Goal: Task Accomplishment & Management: Manage account settings

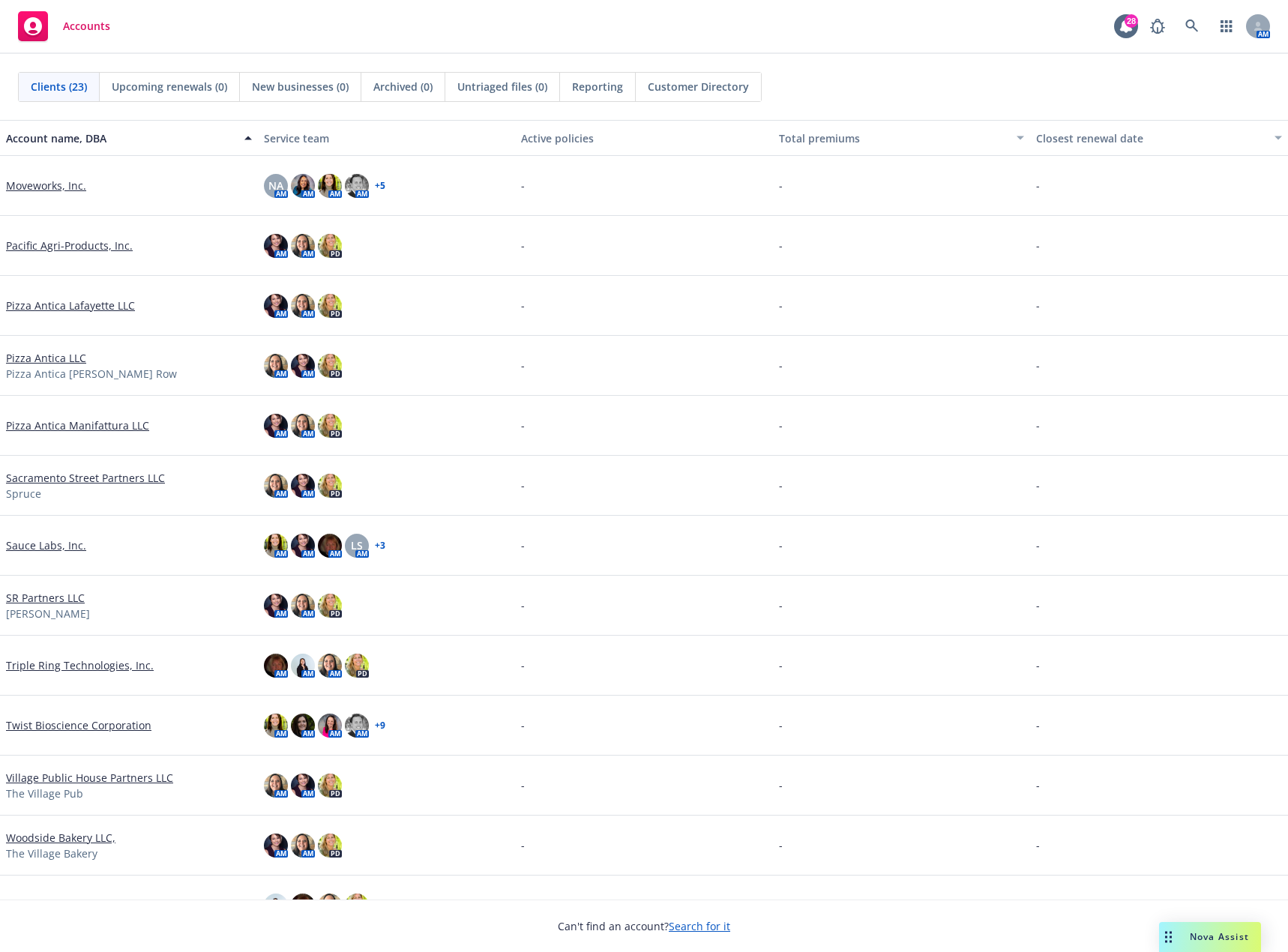
scroll to position [635, 0]
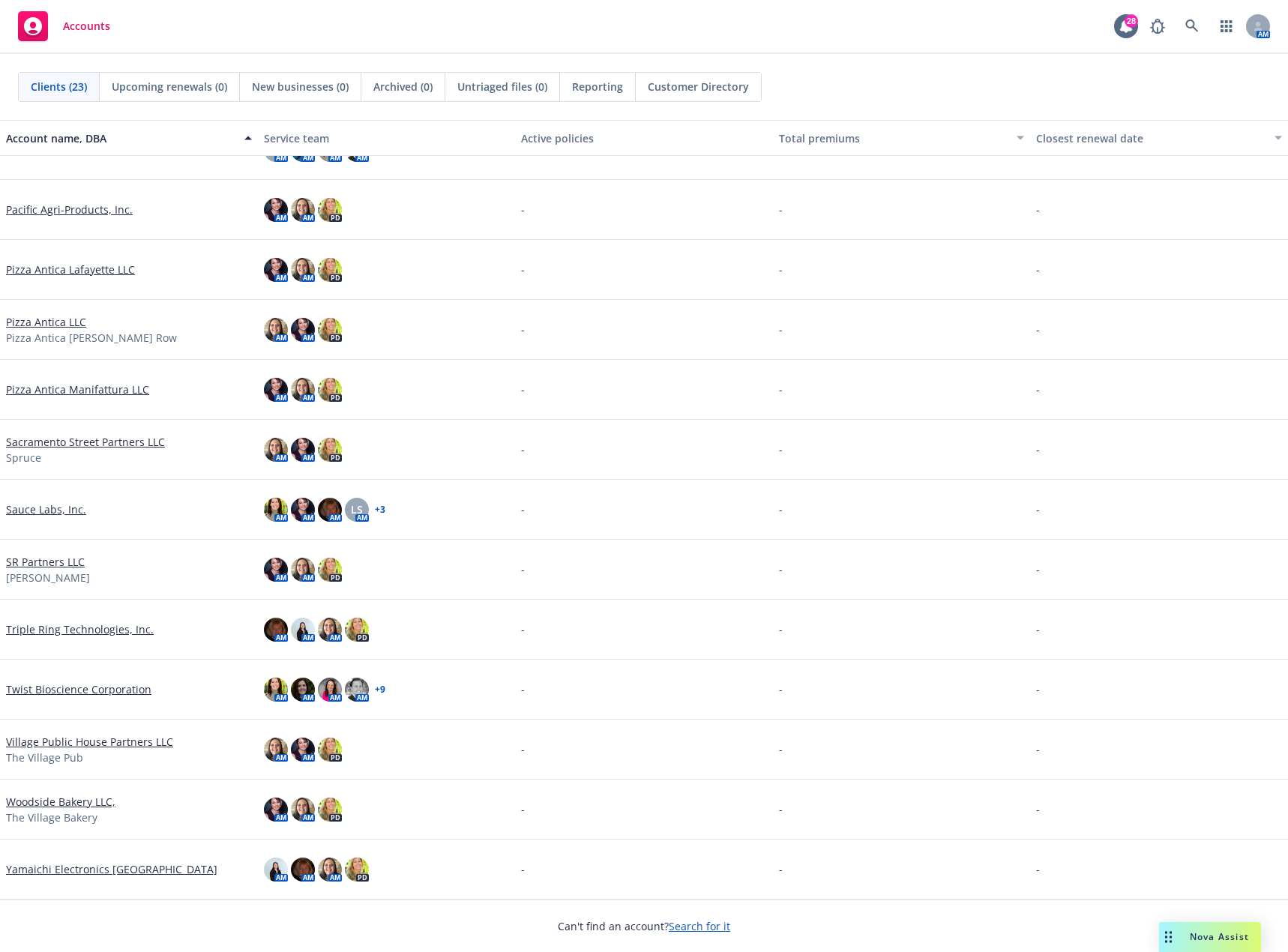
click at [102, 685] on link "Twist Bioscience Corporation" at bounding box center [79, 689] width 146 height 16
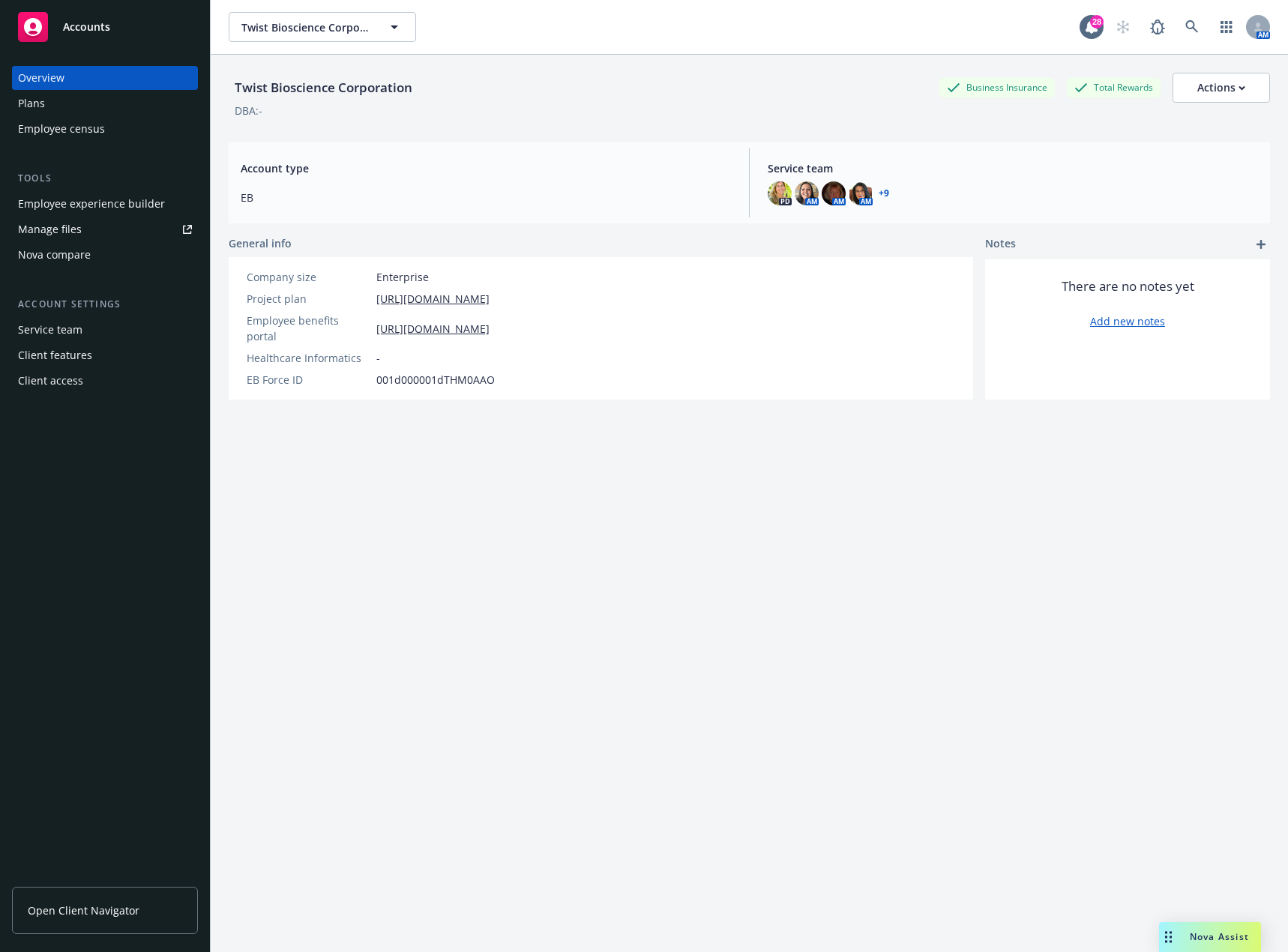
click at [50, 109] on div "Plans" at bounding box center [105, 103] width 174 height 24
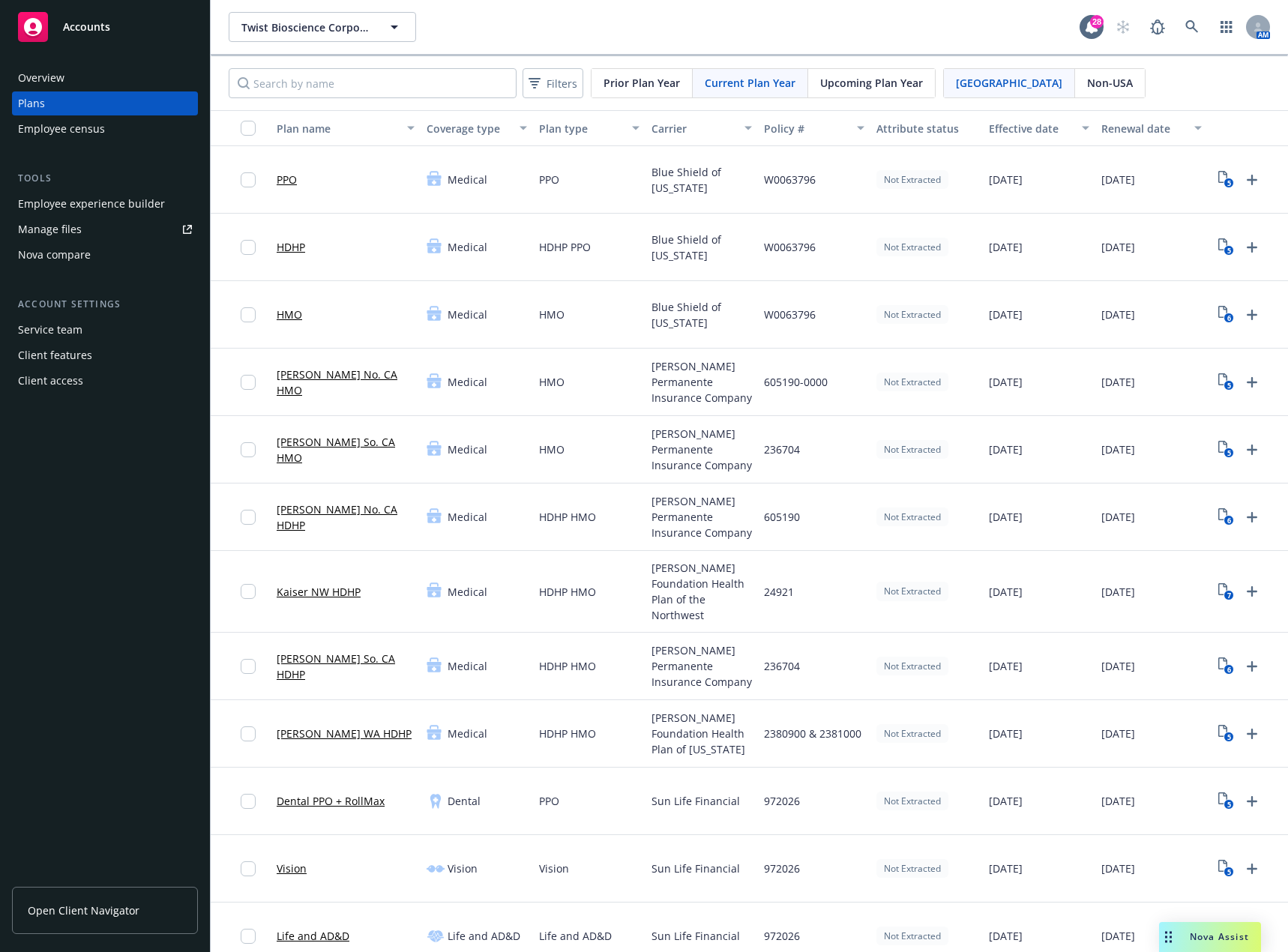
click at [864, 76] on span "Upcoming Plan Year" at bounding box center [871, 83] width 102 height 16
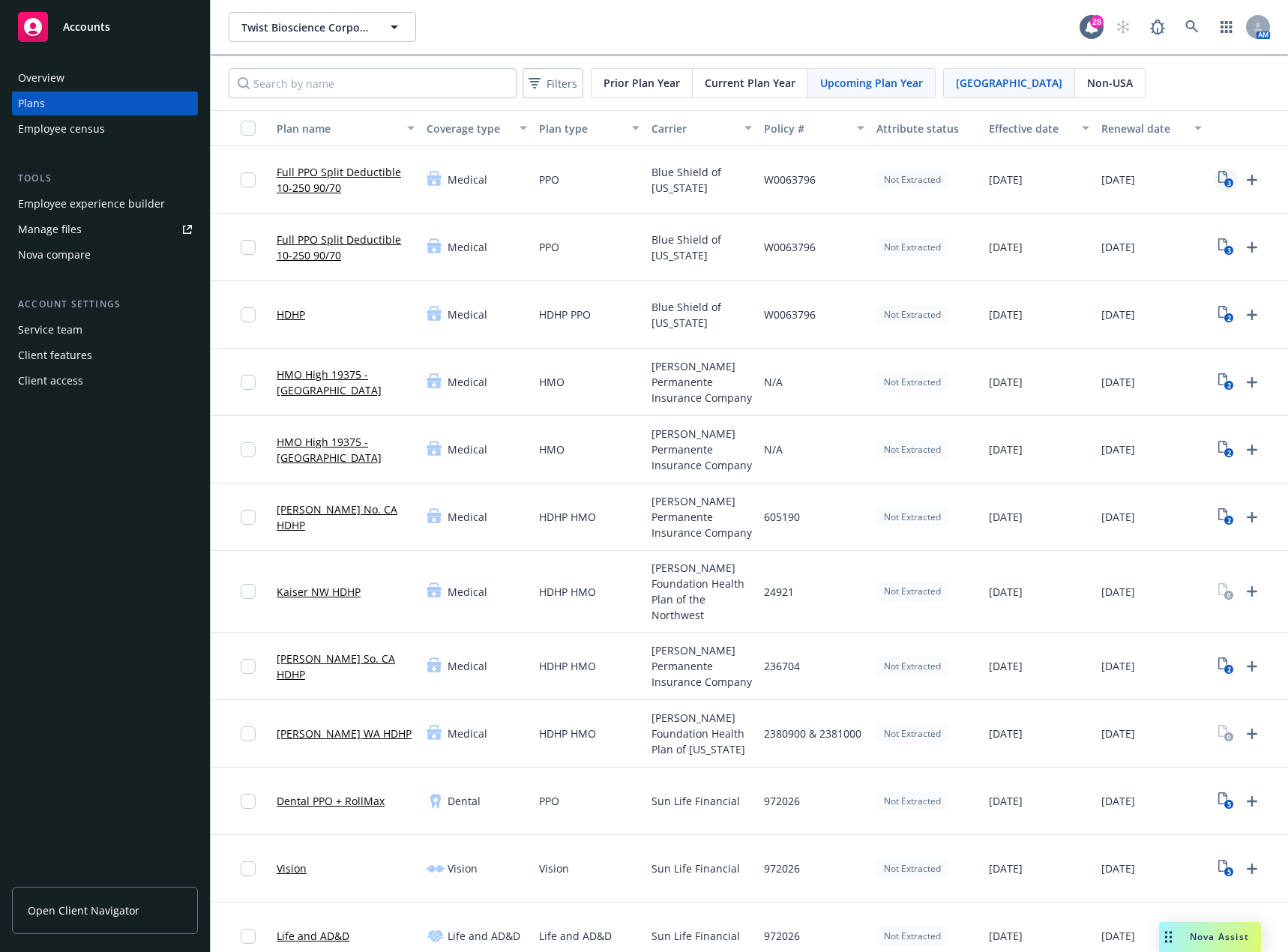
click at [1221, 180] on icon "3" at bounding box center [1227, 180] width 16 height 17
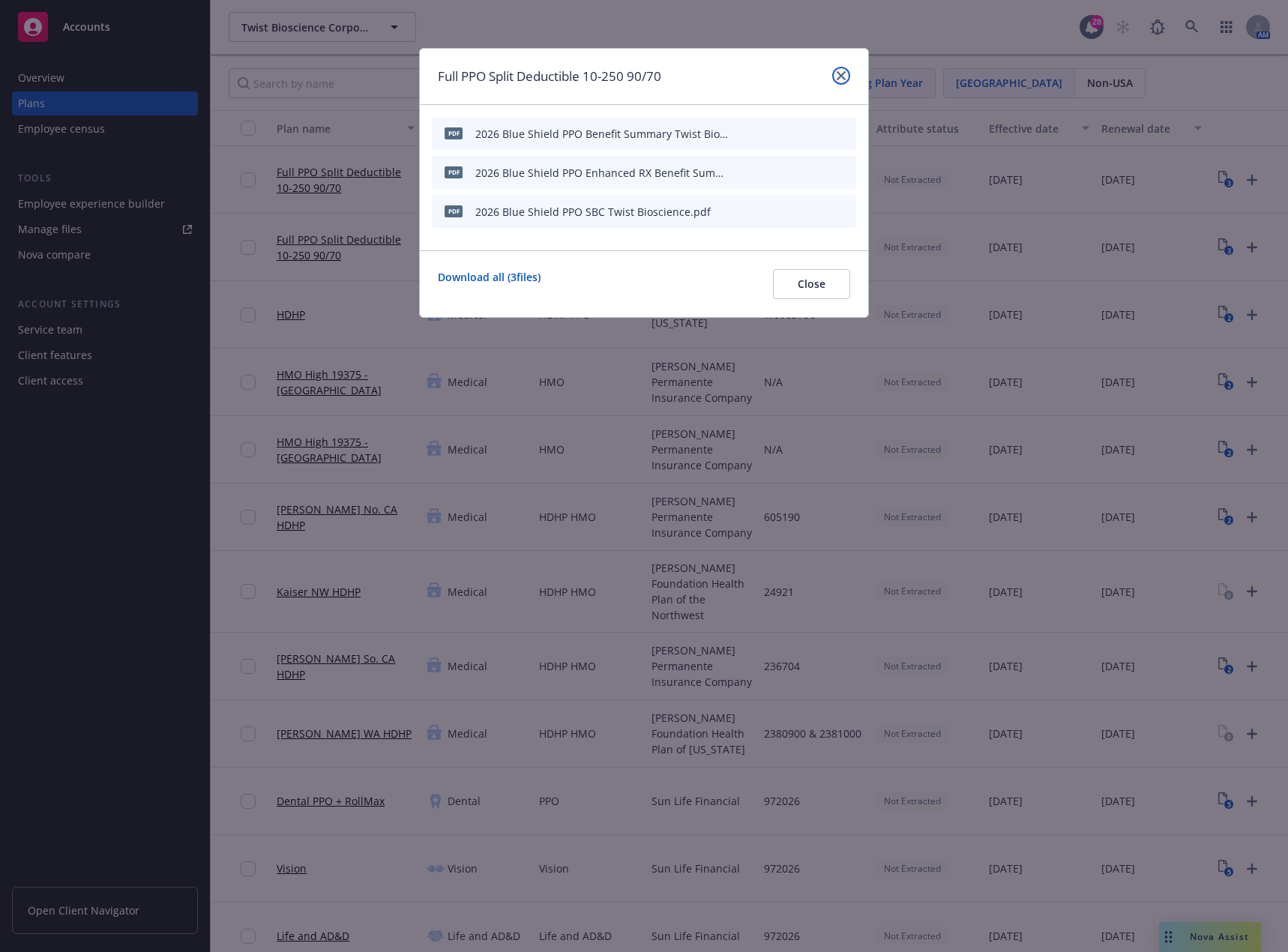
click at [847, 74] on link "close" at bounding box center [841, 76] width 18 height 18
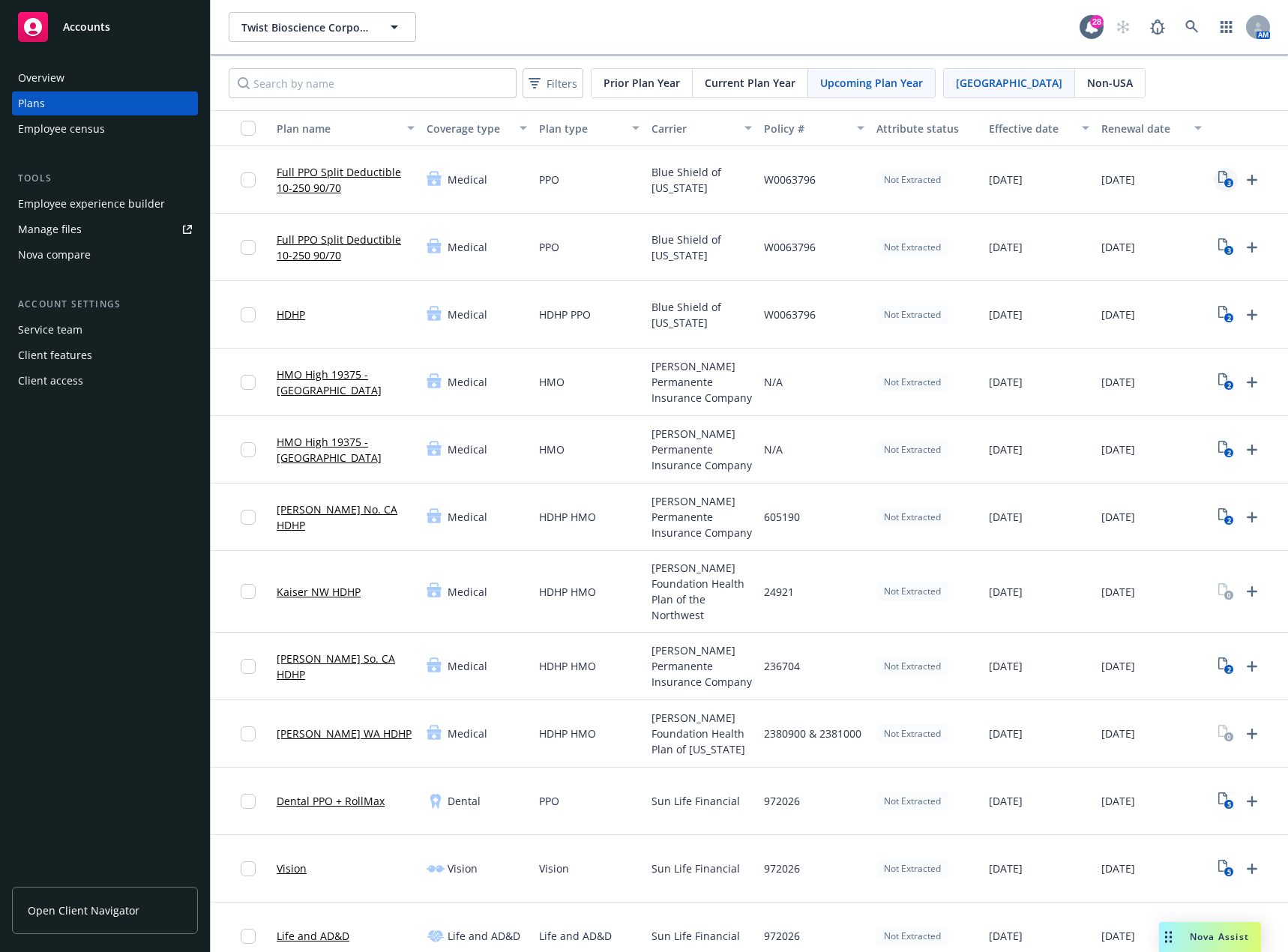
click at [1222, 172] on icon "3" at bounding box center [1227, 180] width 16 height 17
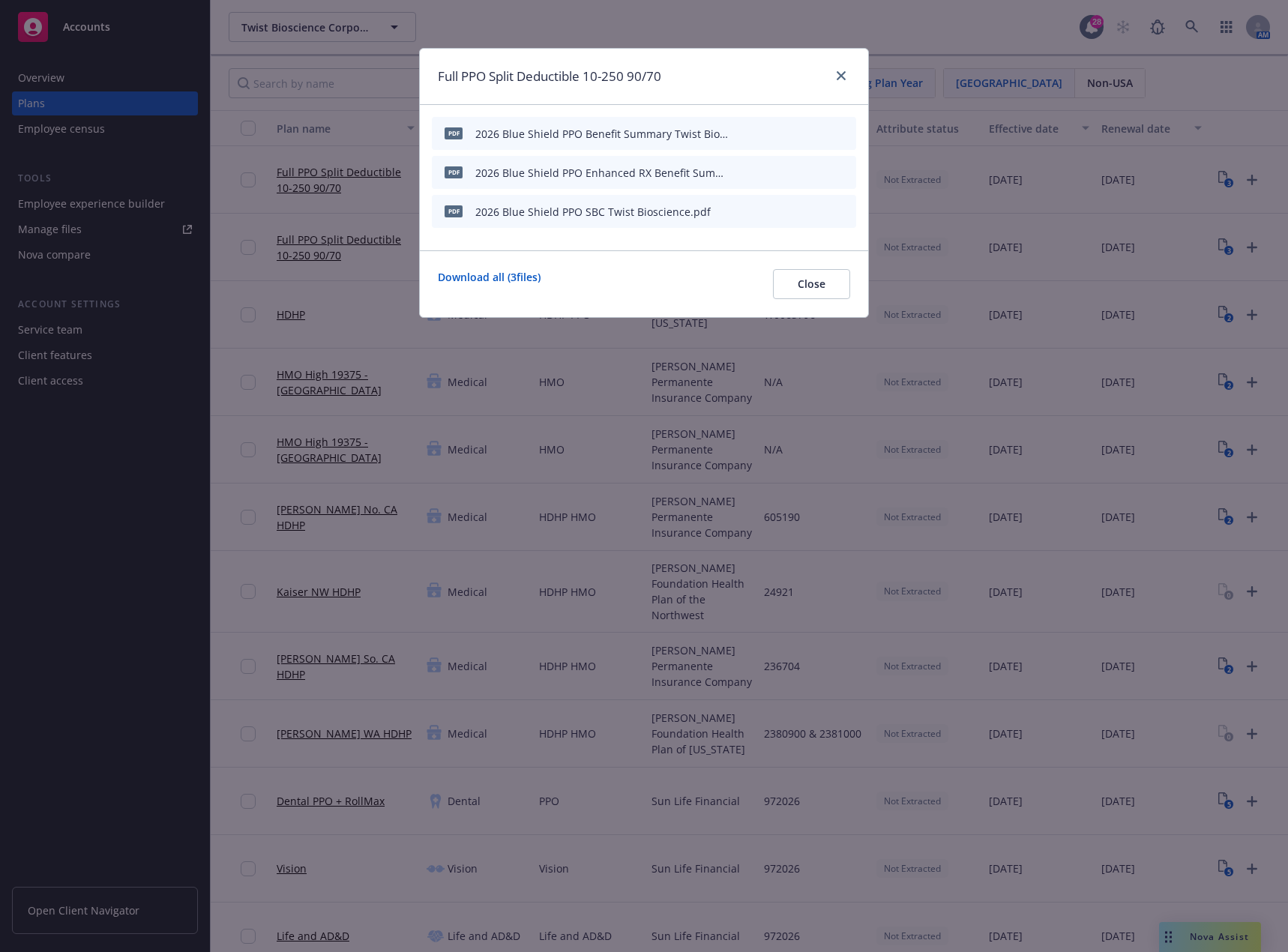
click at [846, 132] on icon "archive file" at bounding box center [842, 132] width 10 height 12
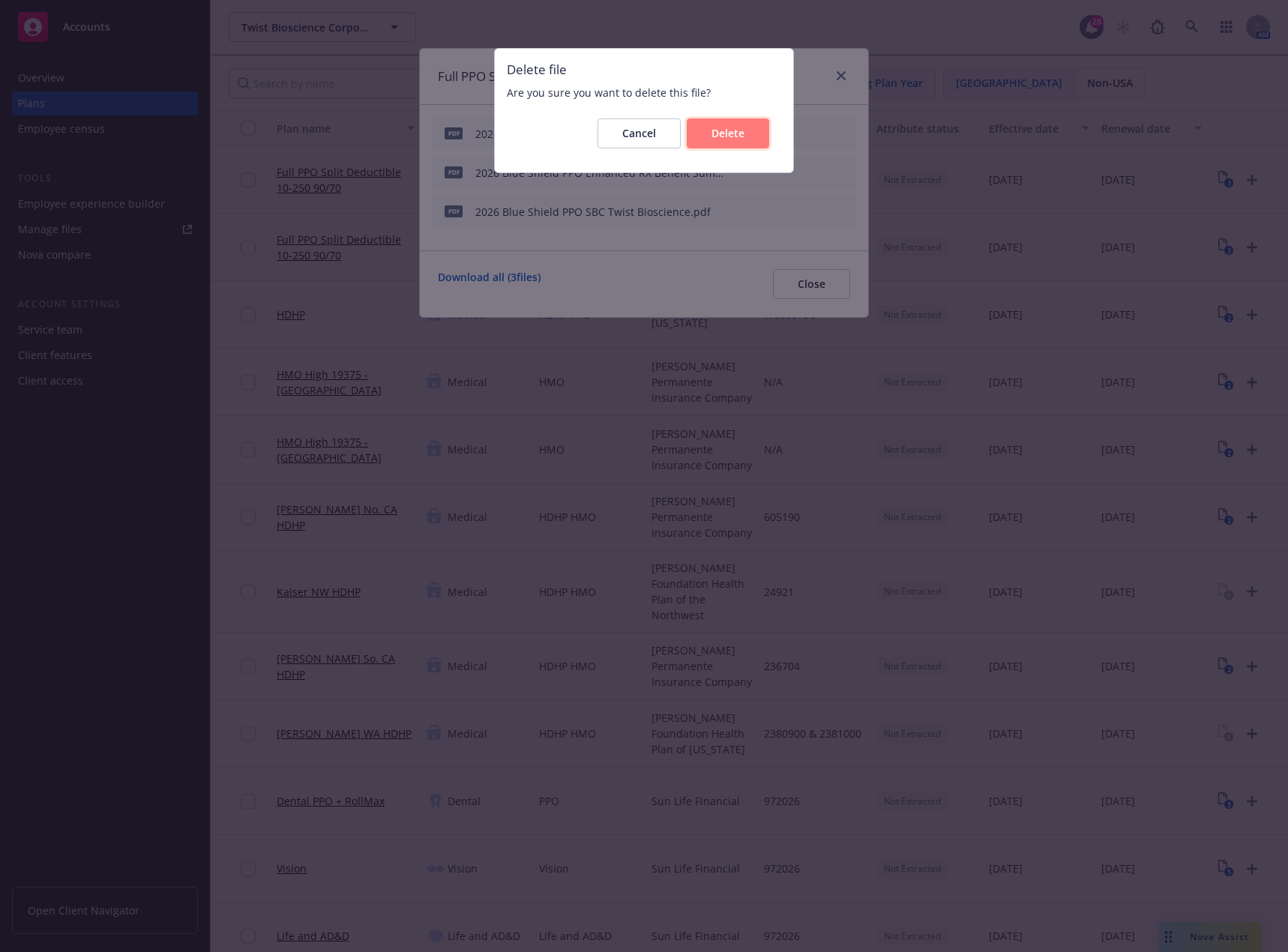
click at [751, 135] on button "Delete" at bounding box center [728, 133] width 83 height 30
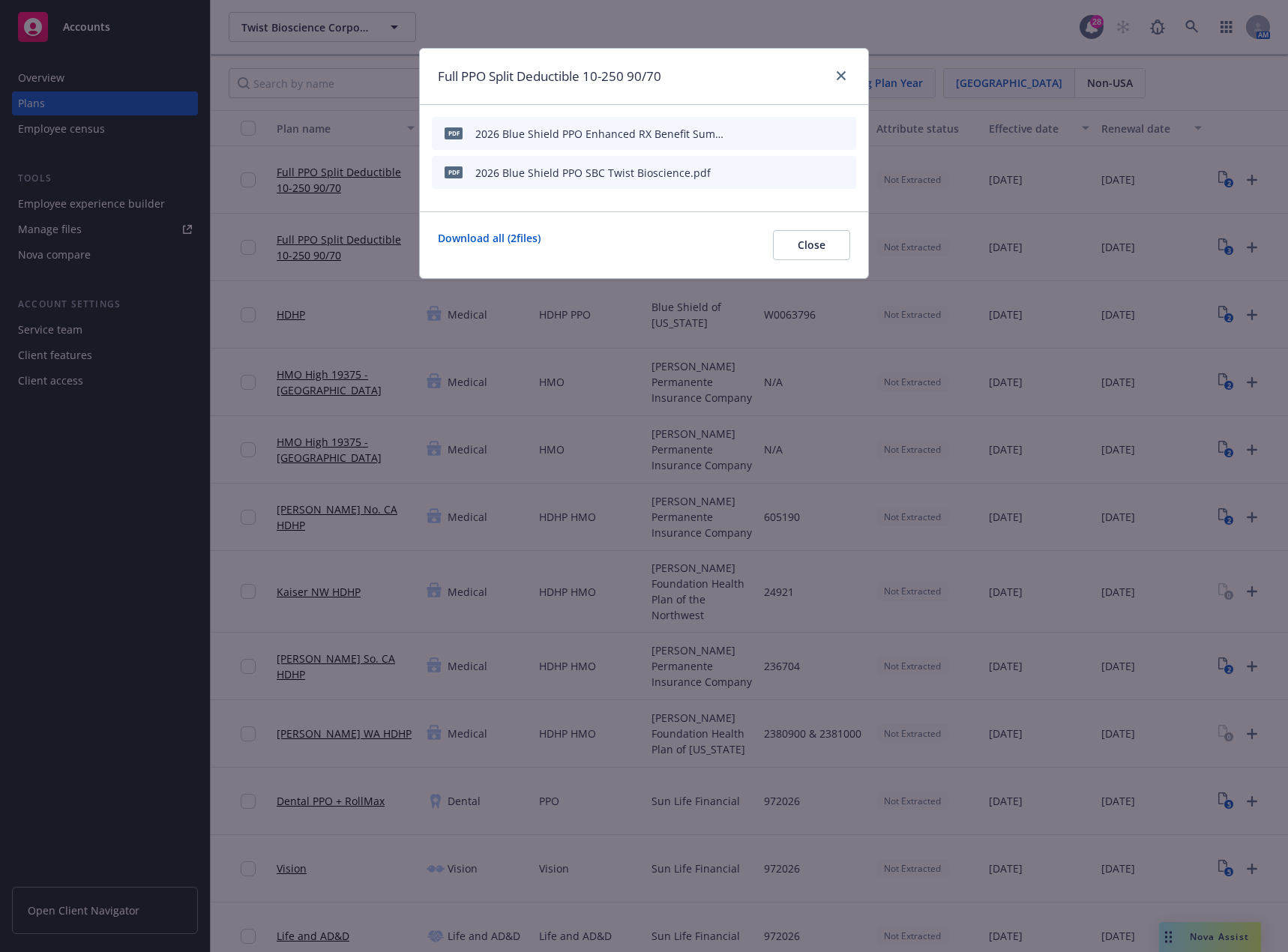
click at [845, 133] on icon "archive file" at bounding box center [842, 132] width 10 height 12
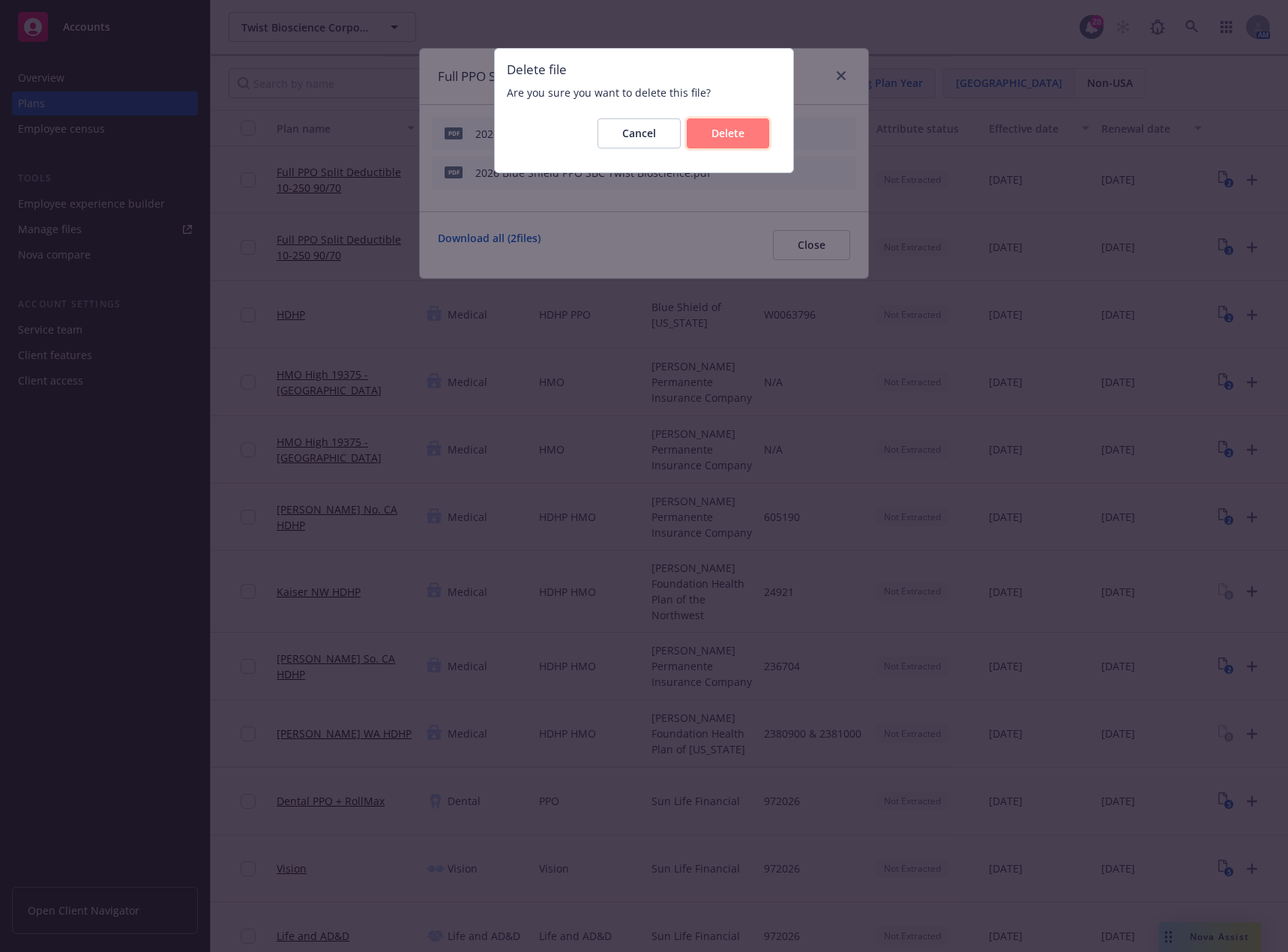
click at [735, 137] on span "Delete" at bounding box center [728, 133] width 33 height 14
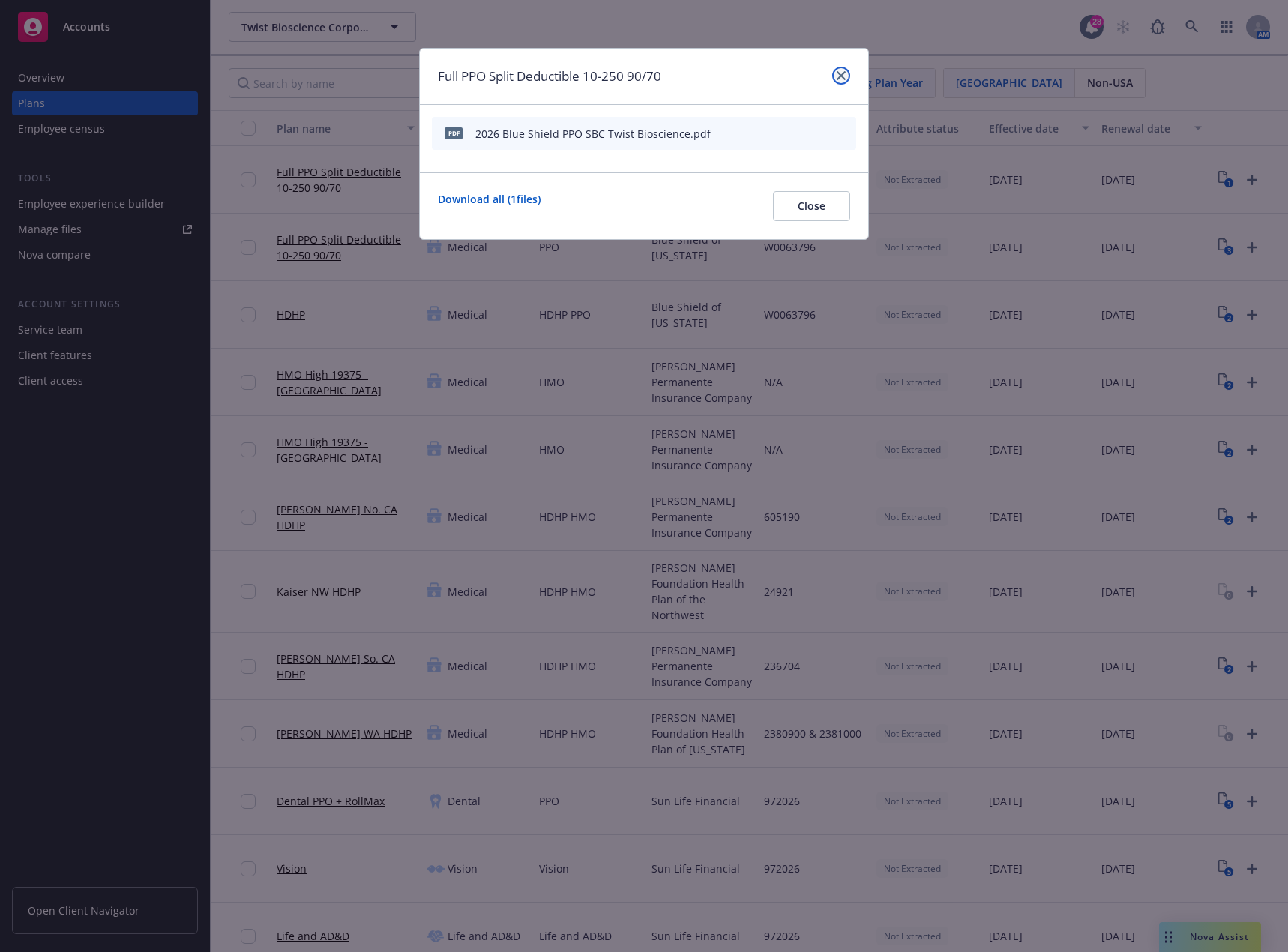
click at [840, 76] on icon "close" at bounding box center [841, 75] width 9 height 9
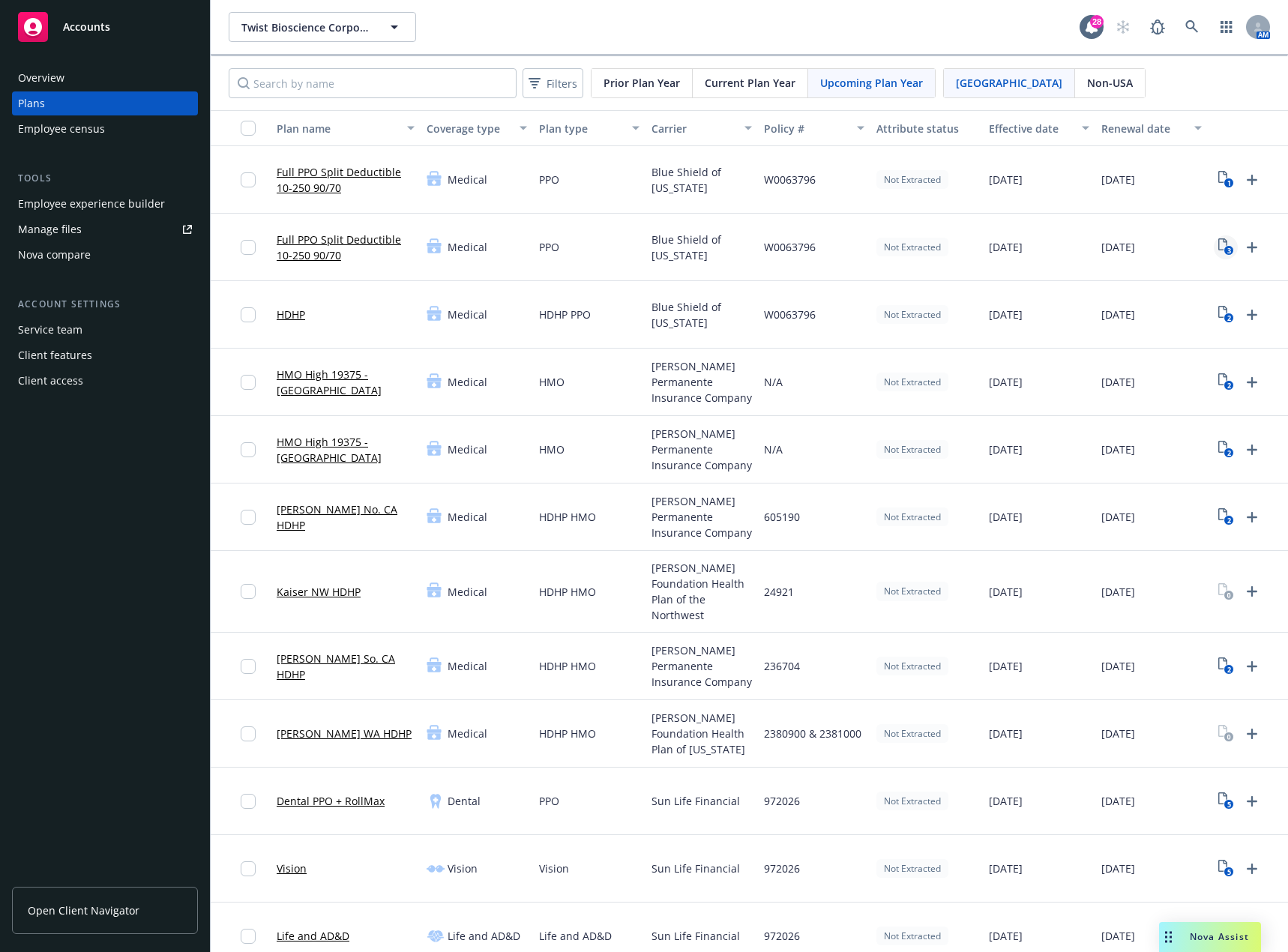
click at [1228, 246] on text "3" at bounding box center [1228, 250] width 4 height 9
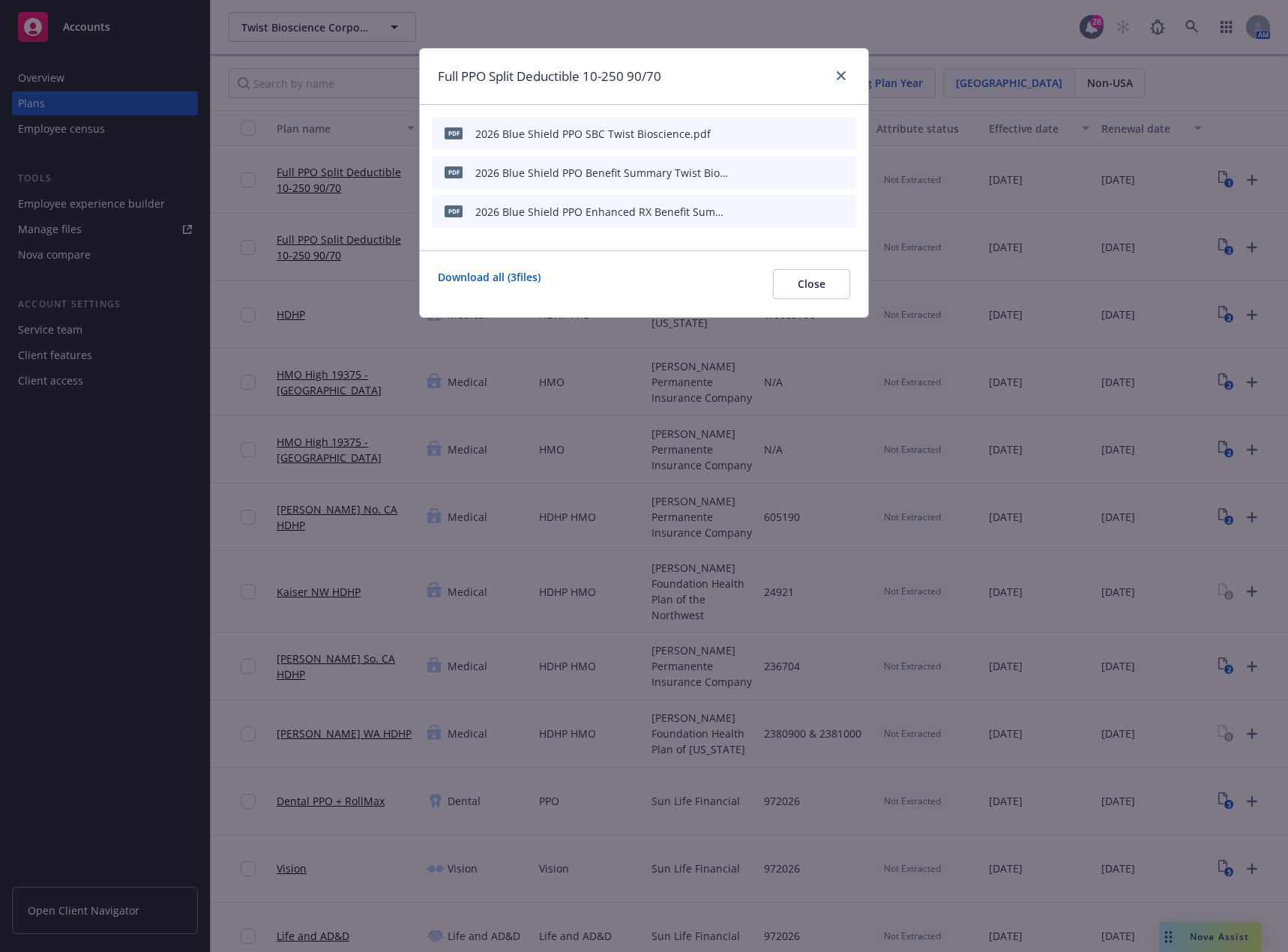
click at [842, 170] on icon "archive file" at bounding box center [842, 171] width 10 height 12
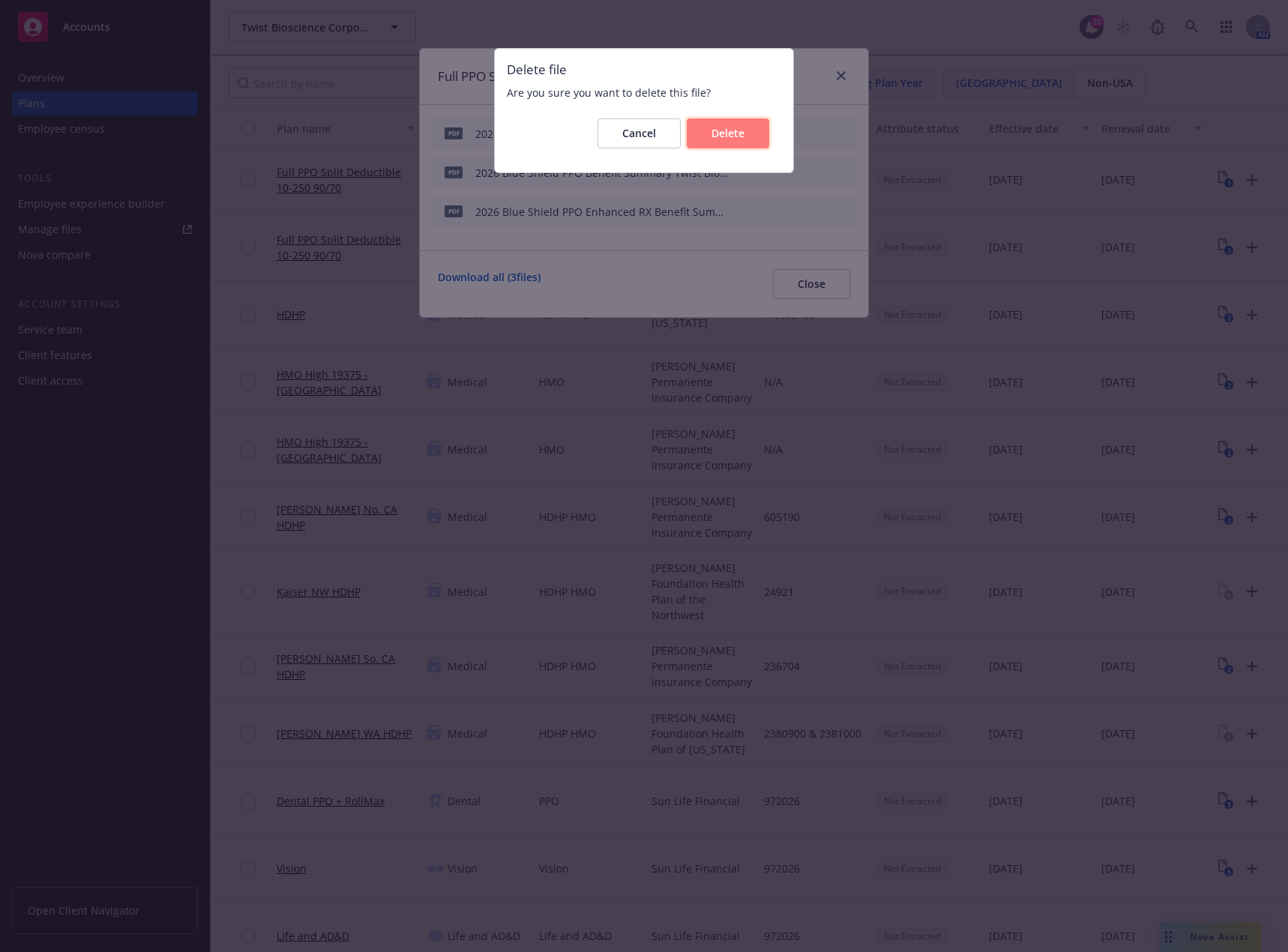
click at [753, 140] on button "Delete" at bounding box center [728, 133] width 83 height 30
click at [645, 133] on span "Cancel" at bounding box center [639, 133] width 34 height 14
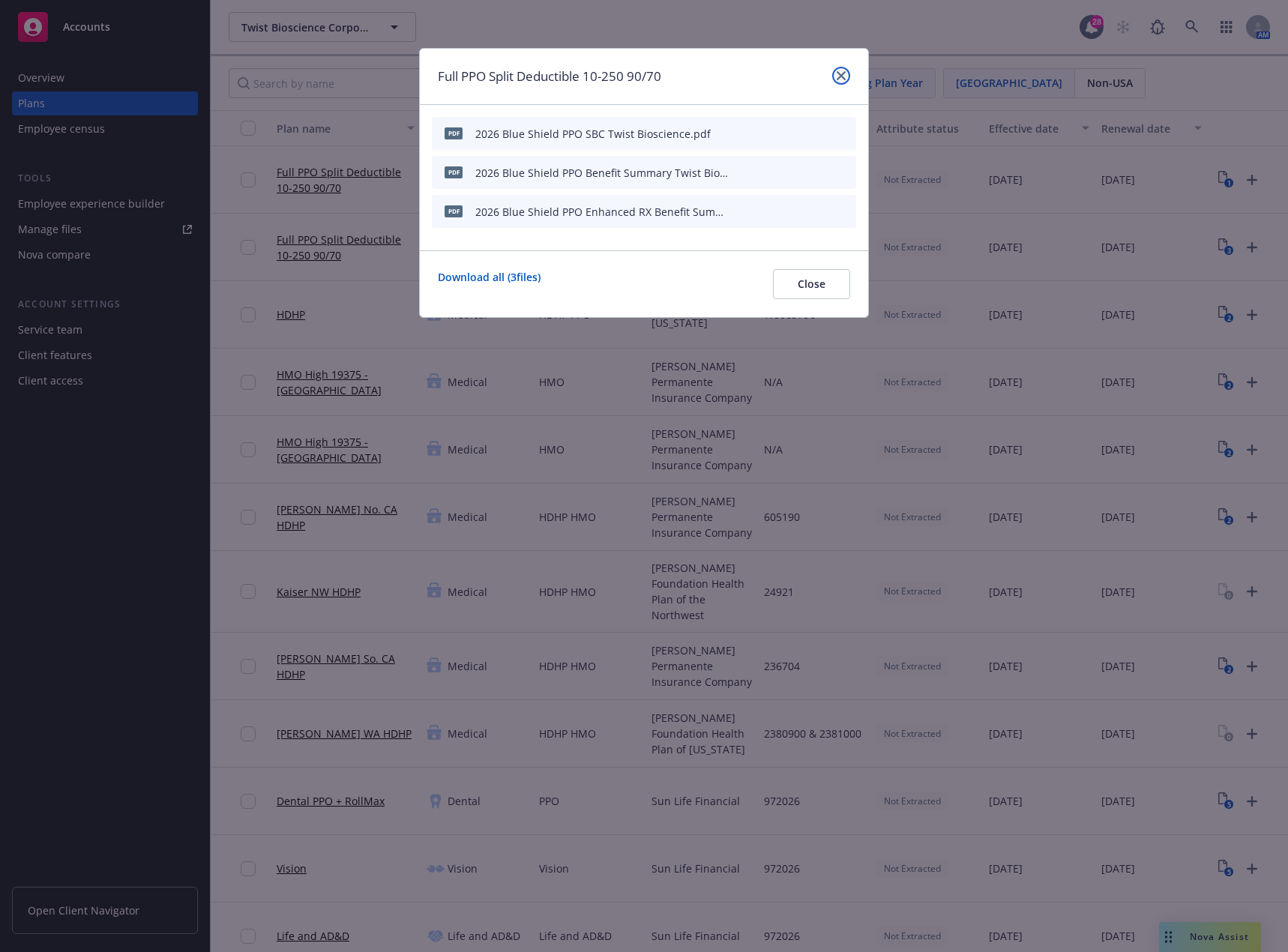
click at [838, 74] on icon "close" at bounding box center [841, 75] width 9 height 9
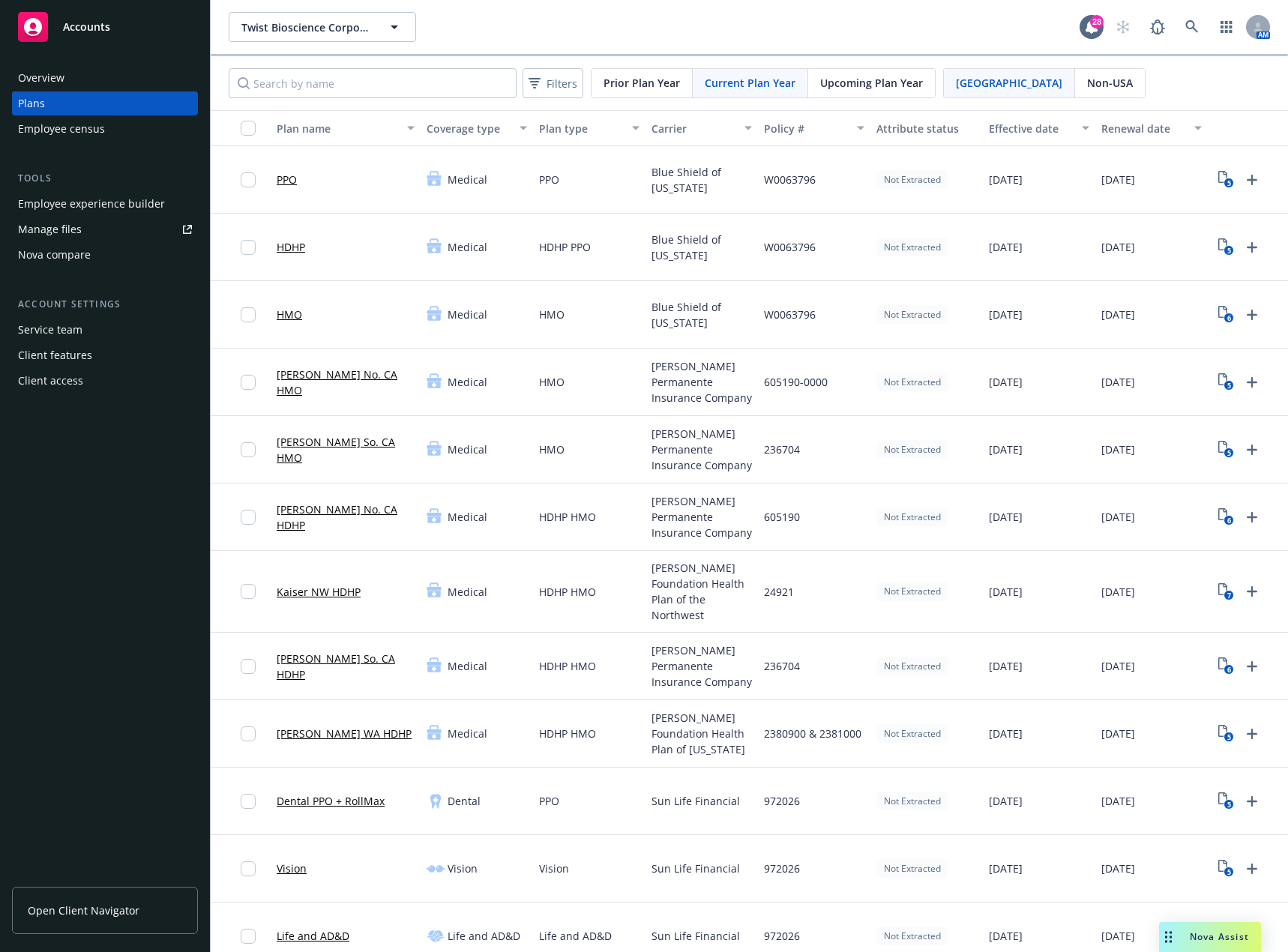
drag, startPoint x: 911, startPoint y: 87, endPoint x: 896, endPoint y: 90, distance: 15.3
click at [909, 87] on span "Upcoming Plan Year" at bounding box center [871, 83] width 102 height 16
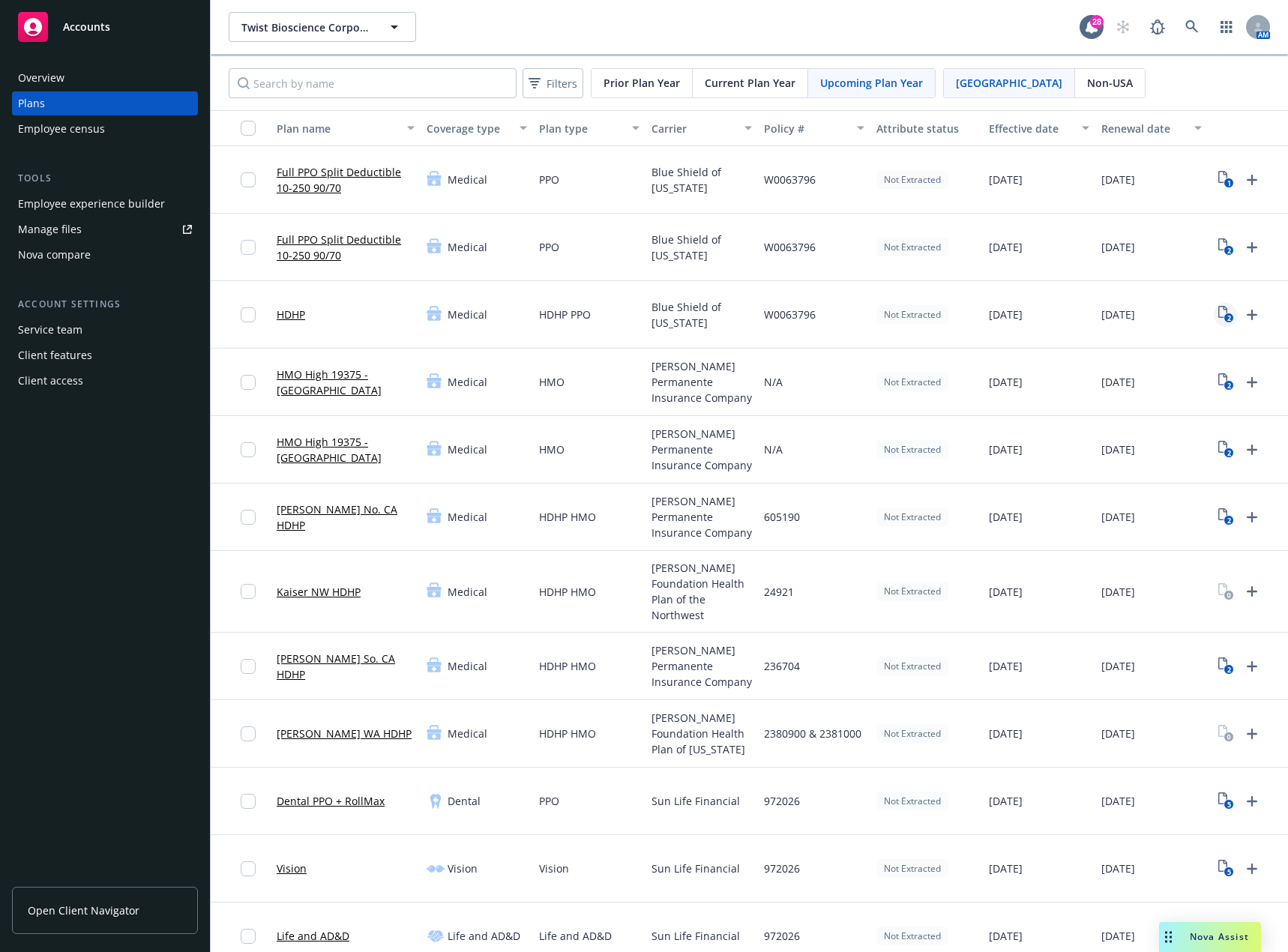
click at [1230, 315] on text "2" at bounding box center [1228, 318] width 4 height 9
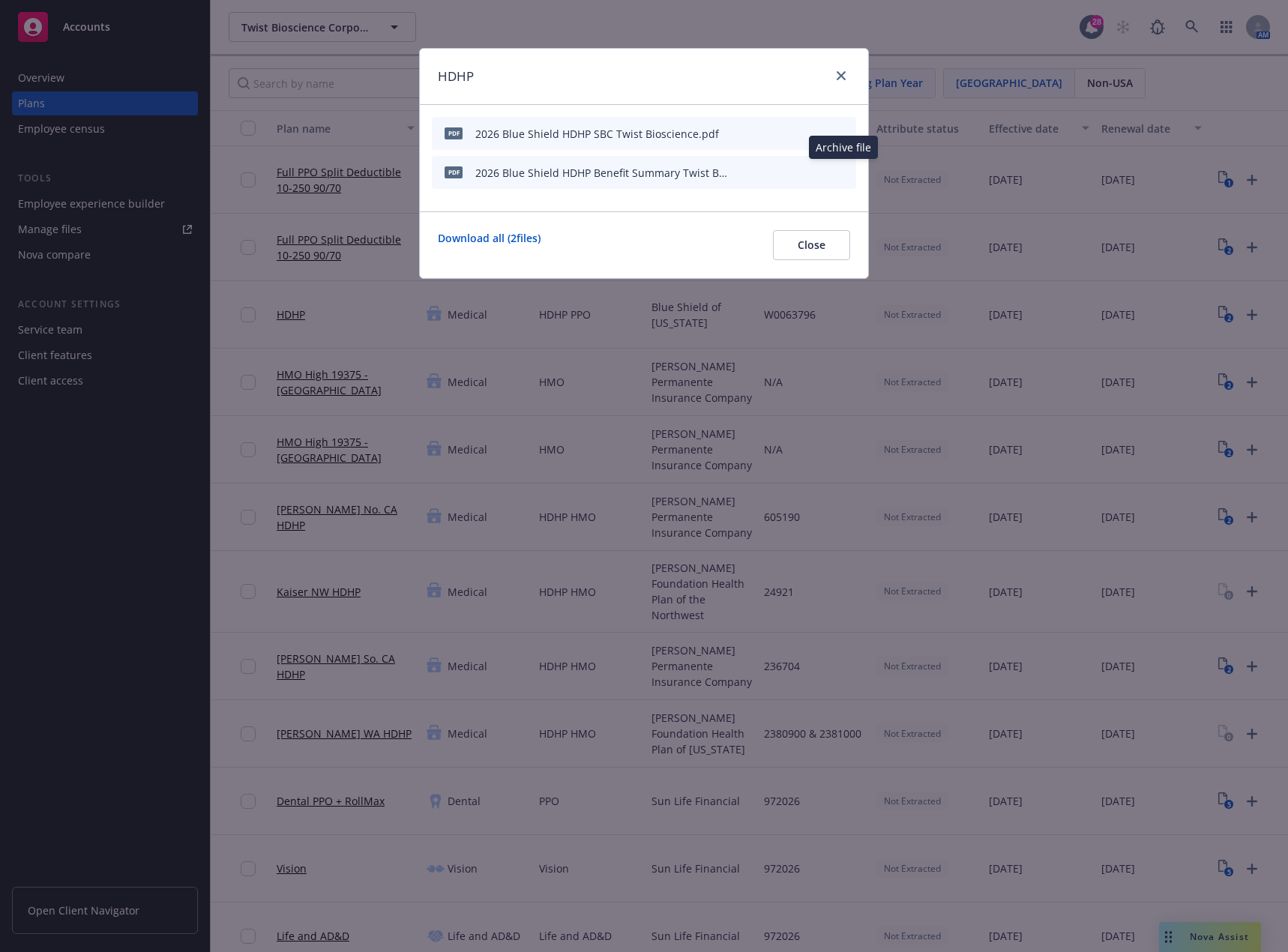
click at [841, 174] on icon "archive file" at bounding box center [842, 171] width 10 height 12
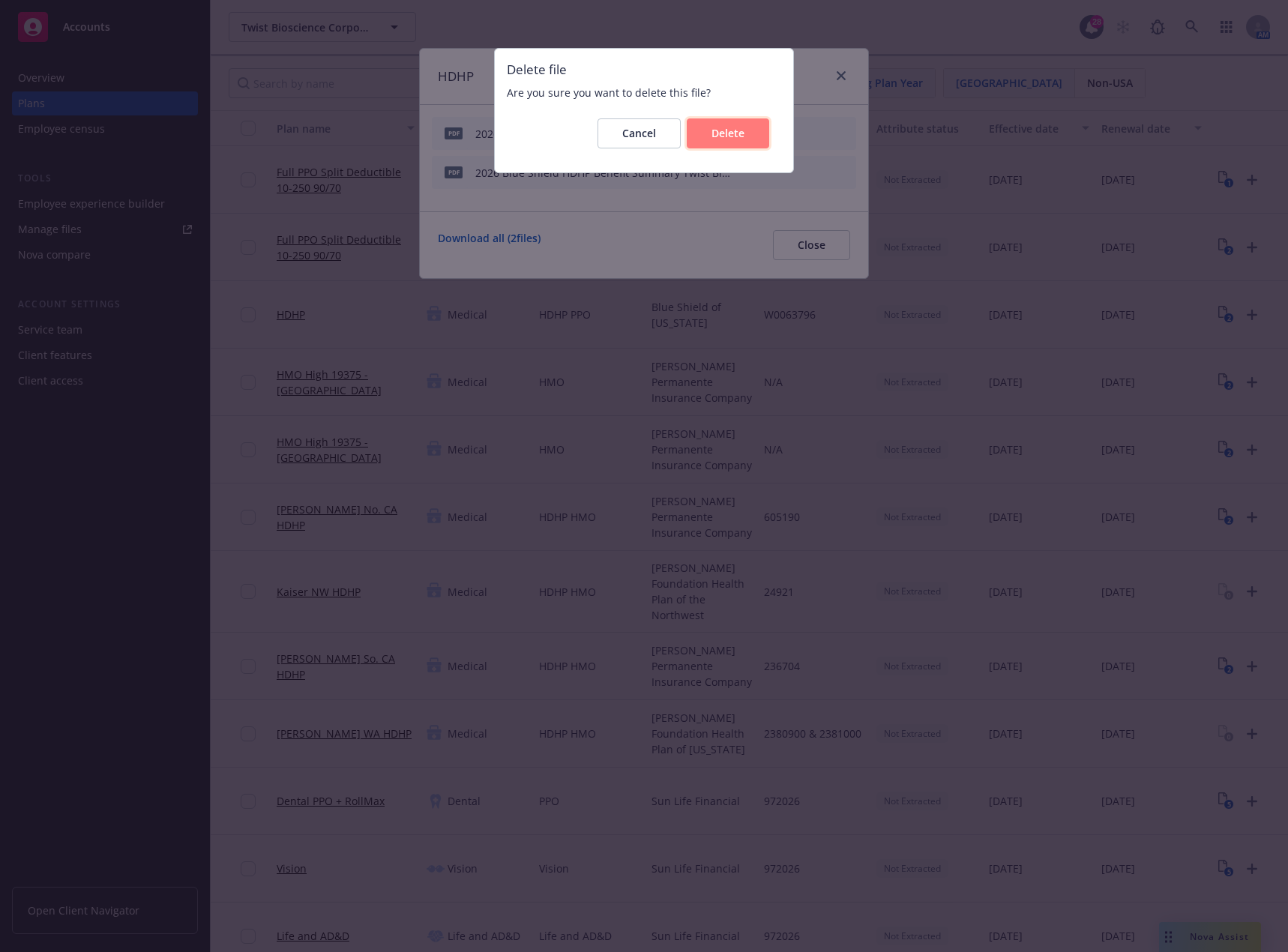
click at [729, 136] on span "Delete" at bounding box center [728, 133] width 33 height 14
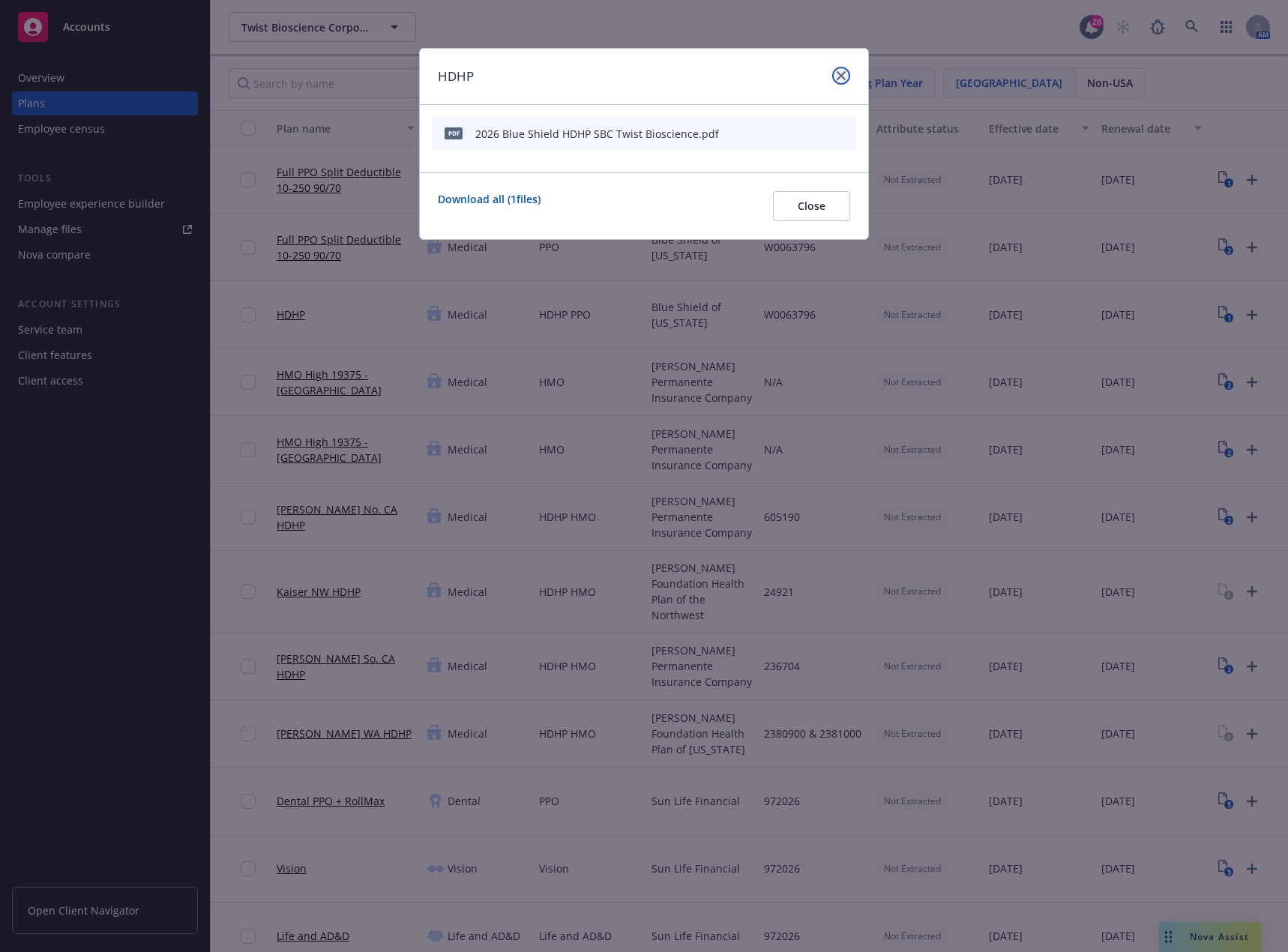
click at [839, 70] on link "close" at bounding box center [841, 76] width 18 height 18
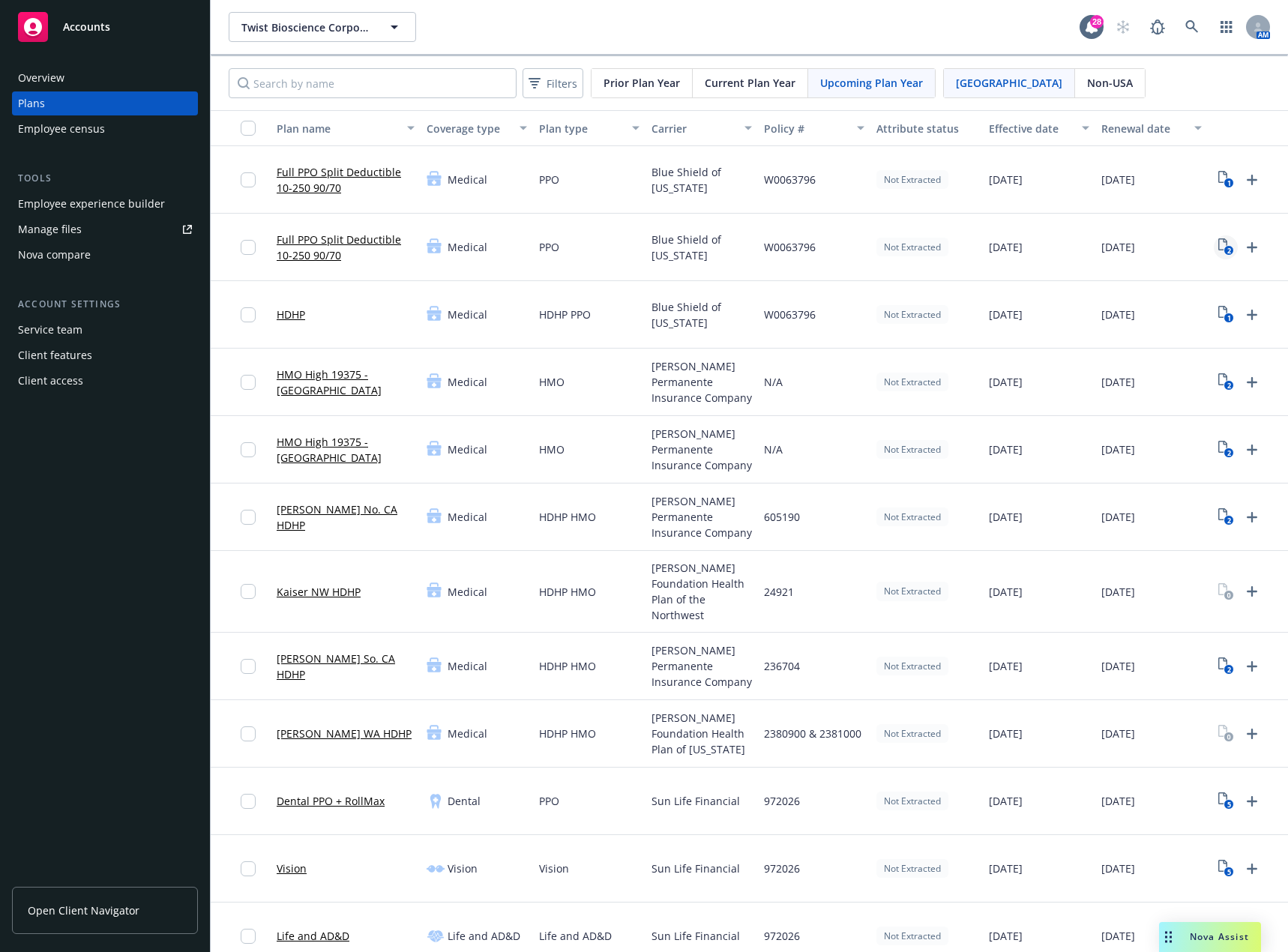
click at [1227, 244] on icon "2" at bounding box center [1227, 247] width 16 height 17
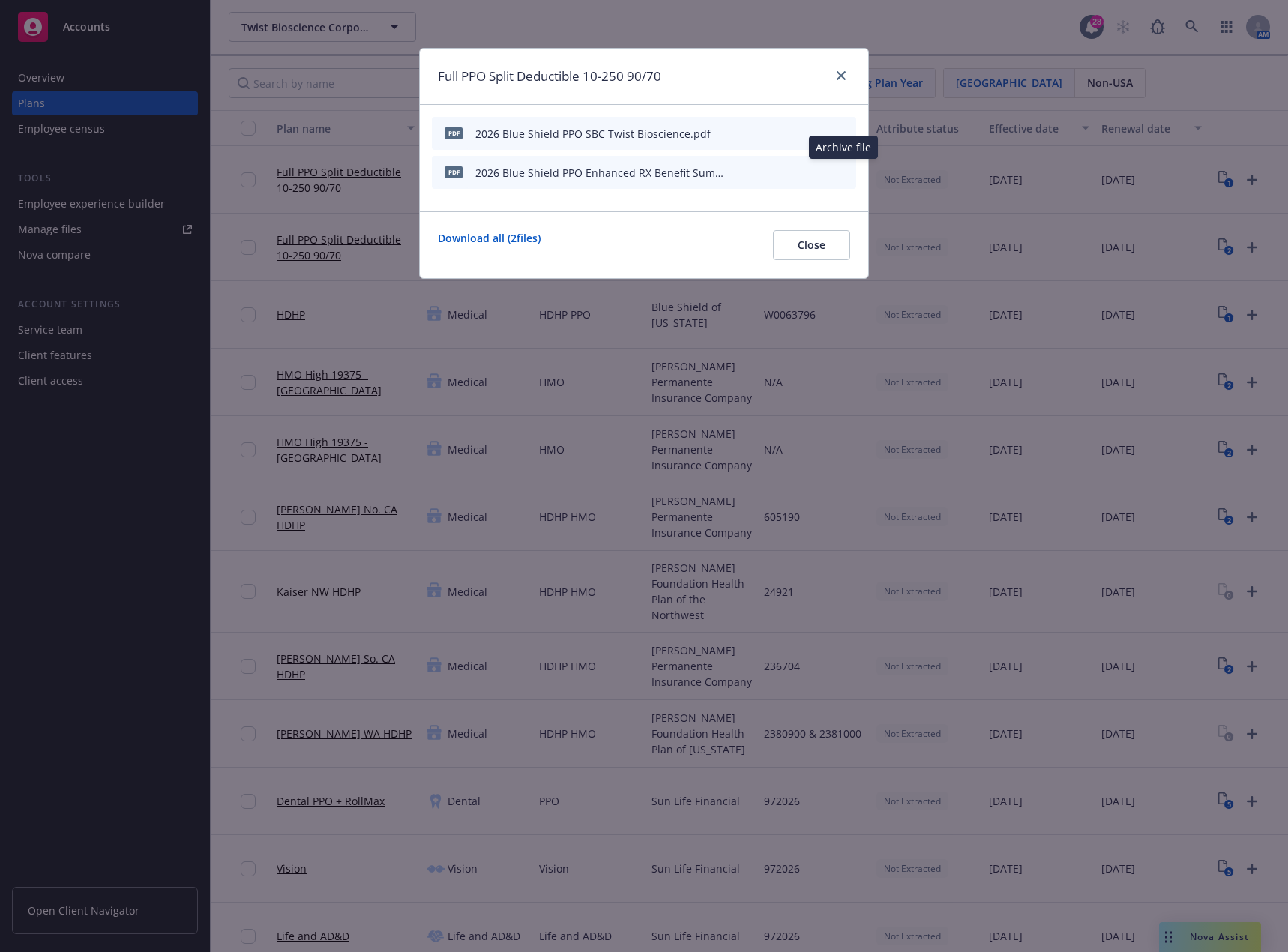
click at [841, 168] on icon "archive file" at bounding box center [842, 171] width 12 height 12
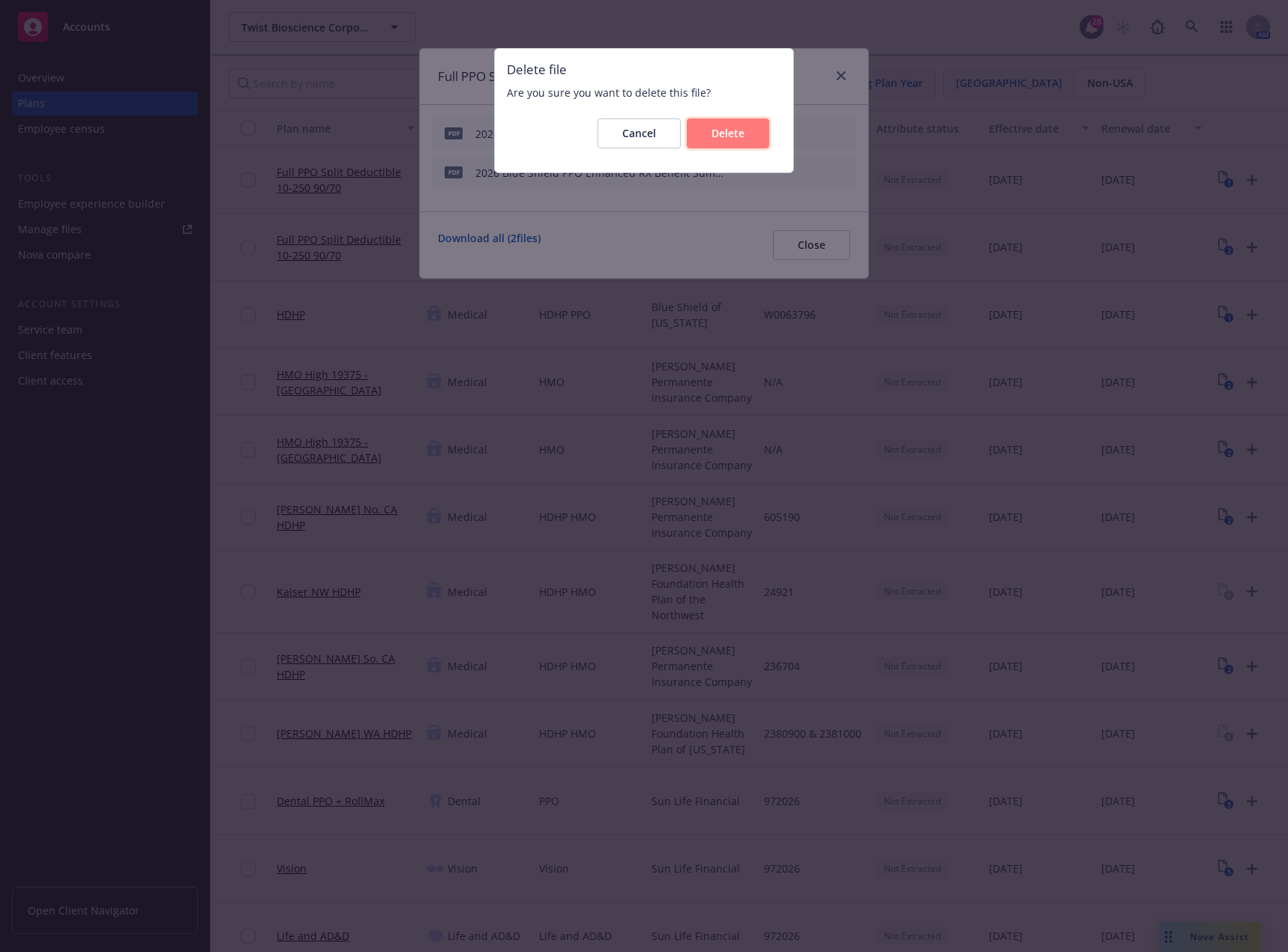
click at [722, 132] on span "Delete" at bounding box center [728, 133] width 33 height 14
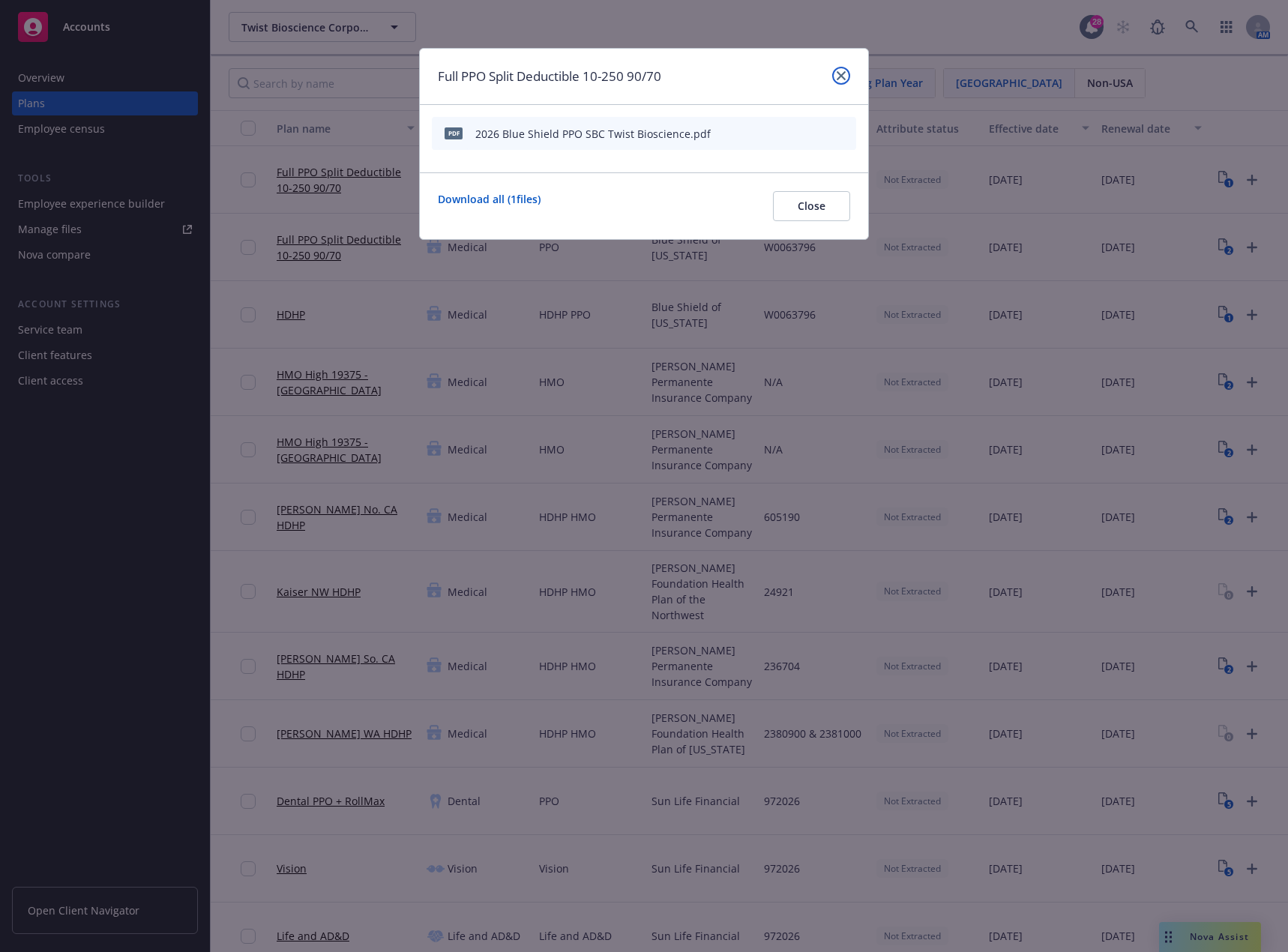
click at [837, 77] on icon "close" at bounding box center [841, 75] width 9 height 9
